Goal: Communication & Community: Answer question/provide support

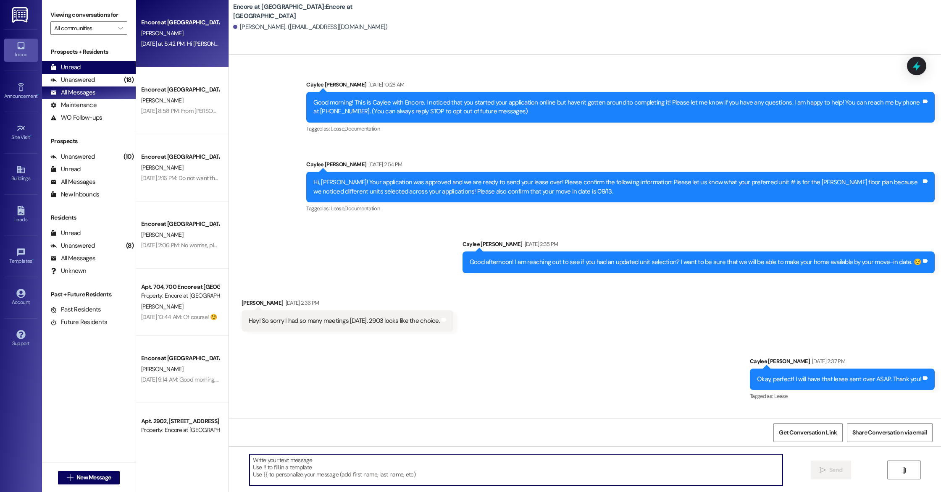
scroll to position [413, 0]
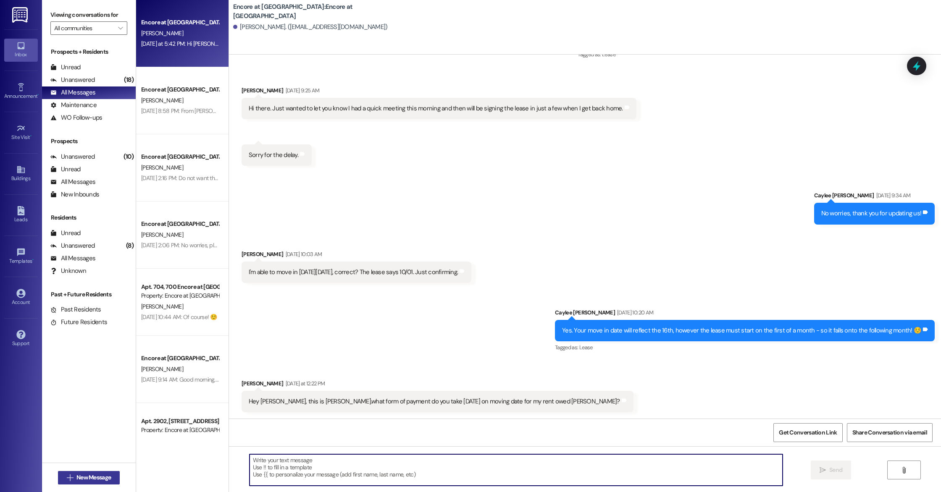
click at [87, 473] on button " New Message" at bounding box center [89, 477] width 62 height 13
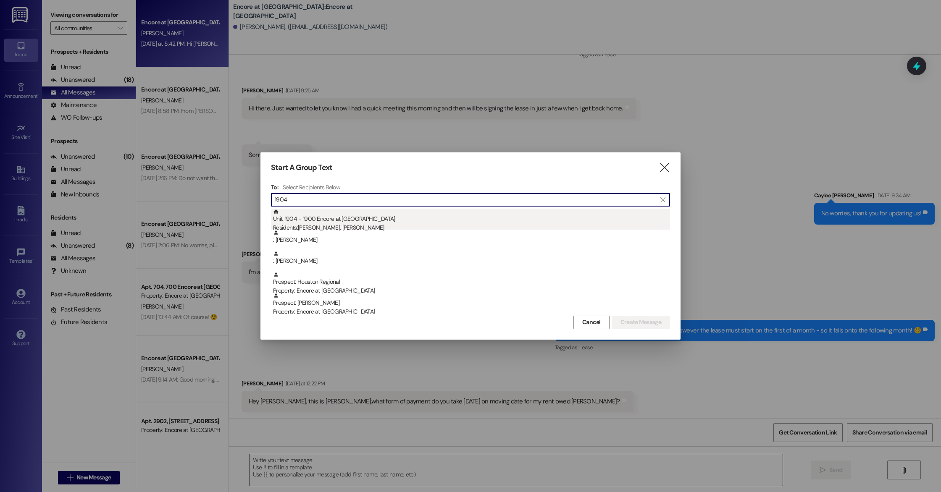
type input "1904"
click at [384, 226] on div "Residents: [PERSON_NAME], [PERSON_NAME]" at bounding box center [471, 227] width 397 height 9
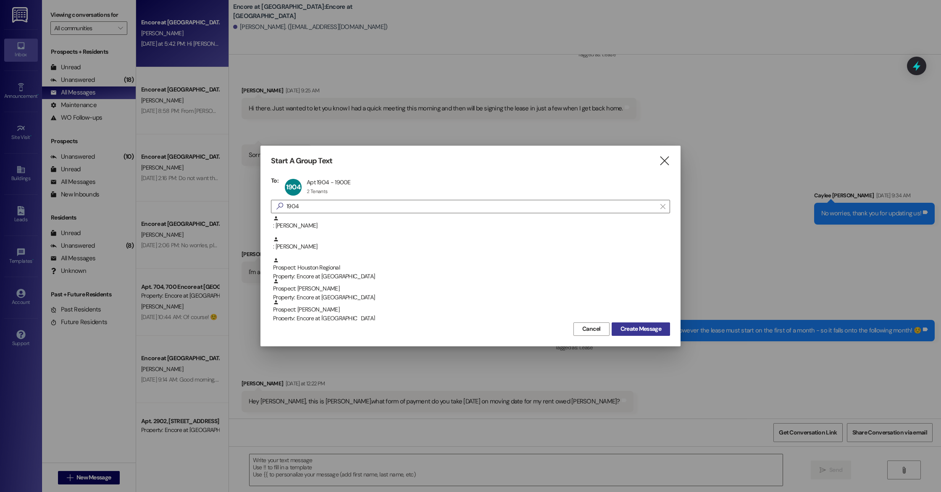
click at [654, 329] on span "Create Message" at bounding box center [640, 329] width 41 height 9
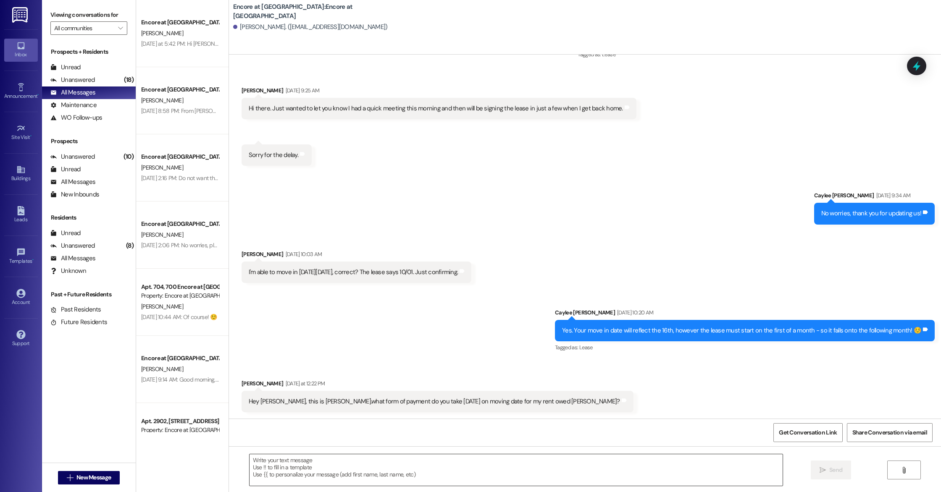
scroll to position [0, 0]
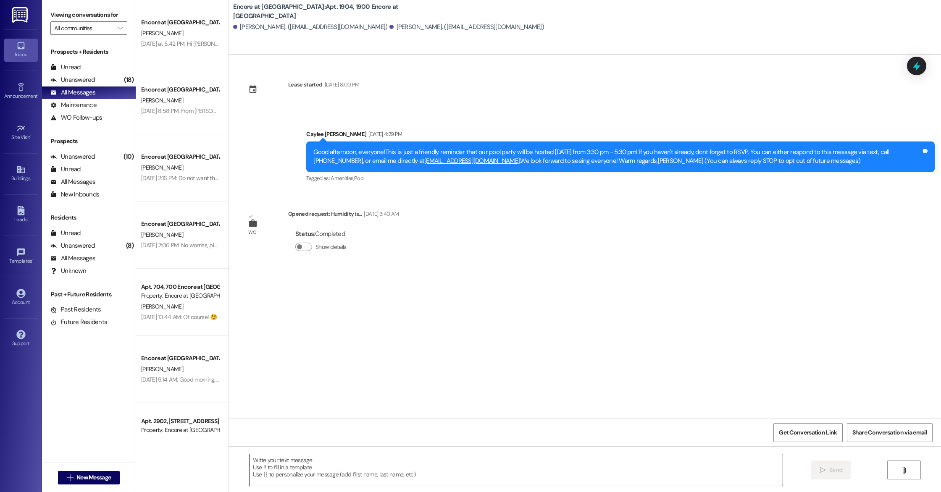
click at [478, 473] on textarea at bounding box center [516, 471] width 533 height 32
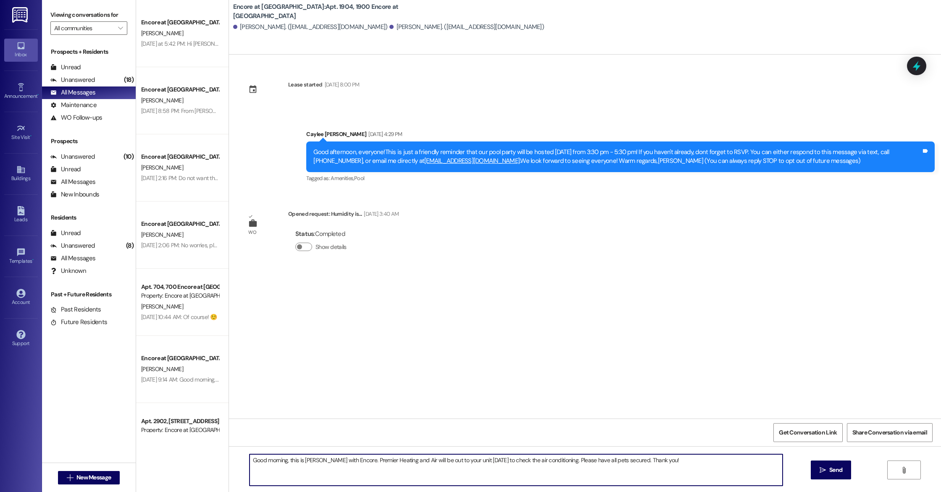
click at [298, 462] on textarea "Good morning, this is [PERSON_NAME] with Encore. Premier Heating and Air will b…" at bounding box center [516, 471] width 533 height 32
click at [309, 462] on textarea "Good morning, this is [PERSON_NAME] with Encore. Premier Heating and Air will b…" at bounding box center [516, 471] width 533 height 32
click at [562, 477] on textarea "Good morning, this is [PERSON_NAME] with Encore. Premier Heating and Air will b…" at bounding box center [516, 471] width 533 height 32
type textarea "Good morning, this is [PERSON_NAME] with Encore. Premier Heating and Air will b…"
click at [840, 475] on span "Send" at bounding box center [835, 470] width 13 height 9
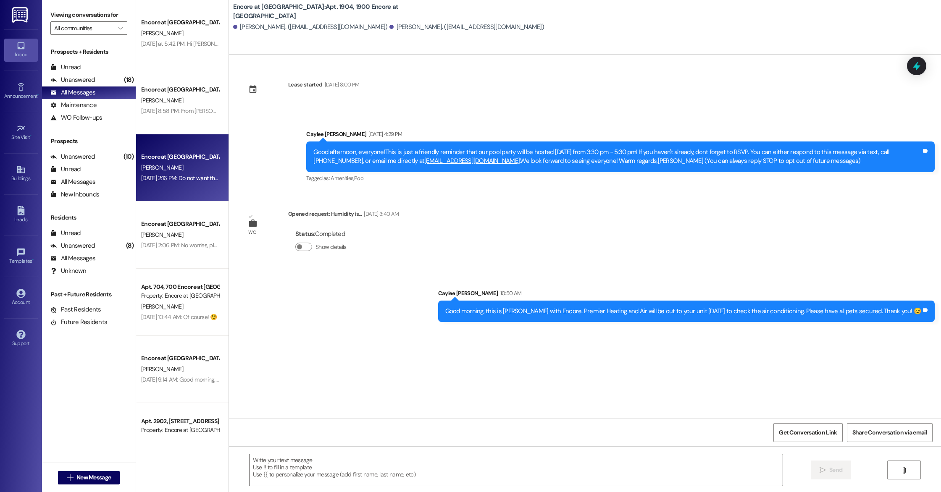
click at [172, 167] on div "[PERSON_NAME]" at bounding box center [179, 168] width 79 height 11
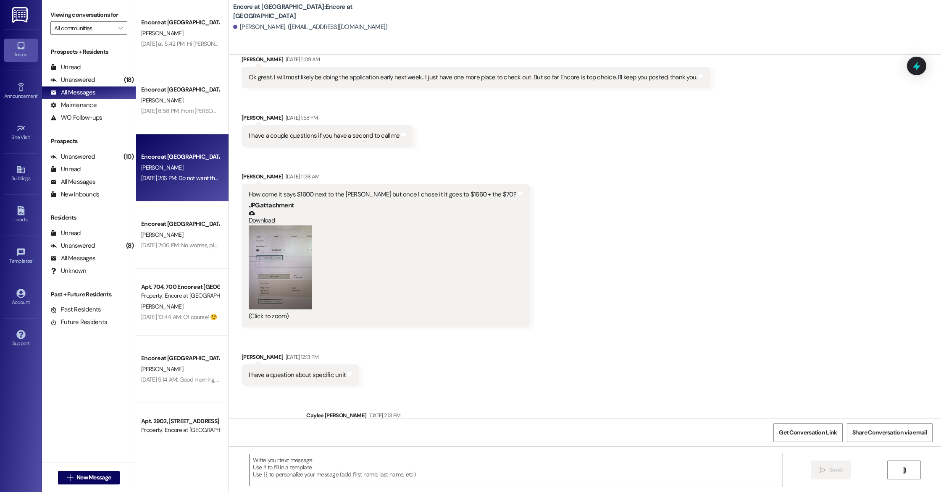
scroll to position [991, 0]
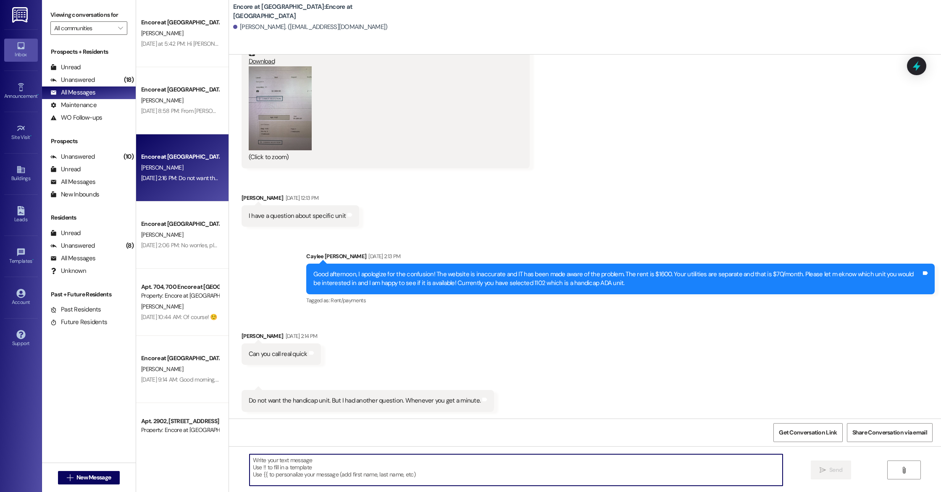
click at [369, 470] on textarea at bounding box center [516, 471] width 533 height 32
click at [421, 462] on textarea "Good morning! Great news, your application was approved! I am genersting your l…" at bounding box center [516, 471] width 533 height 32
click at [421, 461] on textarea "Good morning! Great news, your application was approved! I am genersting your l…" at bounding box center [516, 471] width 533 height 32
drag, startPoint x: 428, startPoint y: 460, endPoint x: 411, endPoint y: 463, distance: 17.9
click at [411, 463] on textarea "Good morning! Great news, your application was approved! I am genersting your l…" at bounding box center [516, 471] width 533 height 32
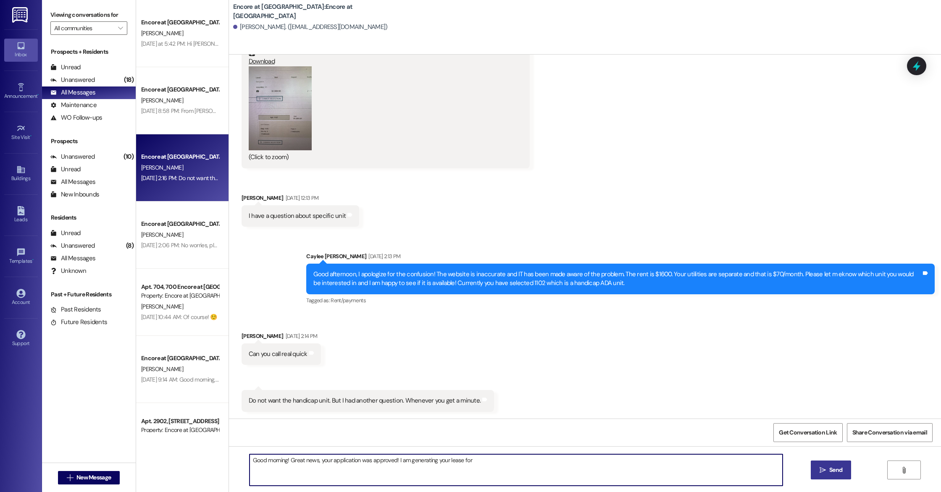
click at [487, 460] on textarea "Good morning! Great news, your application was approved! I am generating your l…" at bounding box center [516, 471] width 533 height 32
click at [456, 460] on textarea "Good morning! Great news, your application was approved! I am generating your l…" at bounding box center [516, 471] width 533 height 32
click at [603, 459] on textarea "Good morning! Great news, your application was approved! I am generating your l…" at bounding box center [516, 471] width 533 height 32
type textarea "Good morning! Great news, your application was approved! I am generating your l…"
click at [818, 472] on span " Send" at bounding box center [831, 470] width 26 height 9
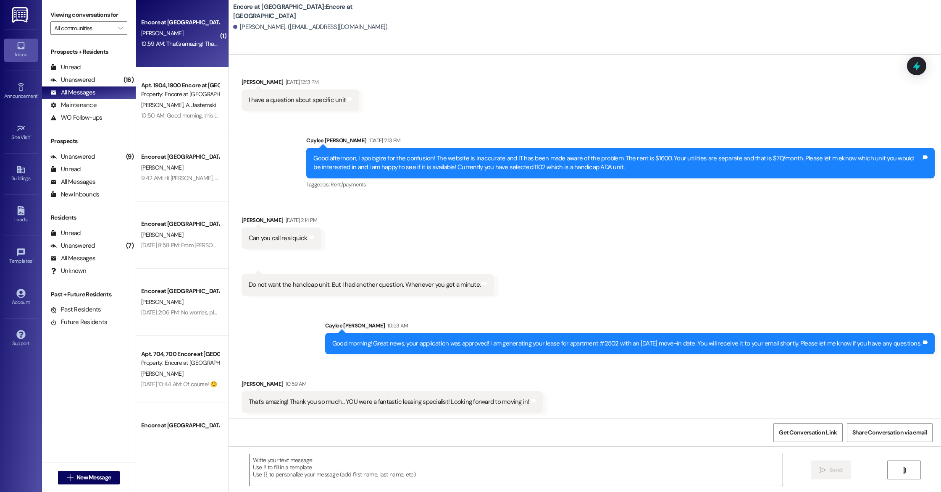
scroll to position [1107, 0]
